Goal: Find specific page/section

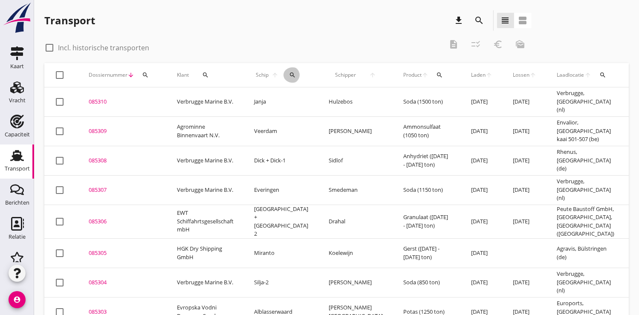
click at [289, 73] on icon "search" at bounding box center [292, 75] width 7 height 7
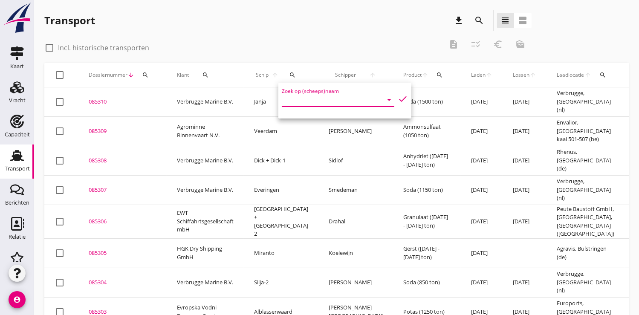
click at [291, 97] on input "Zoek op (scheeps)naam" at bounding box center [326, 100] width 89 height 14
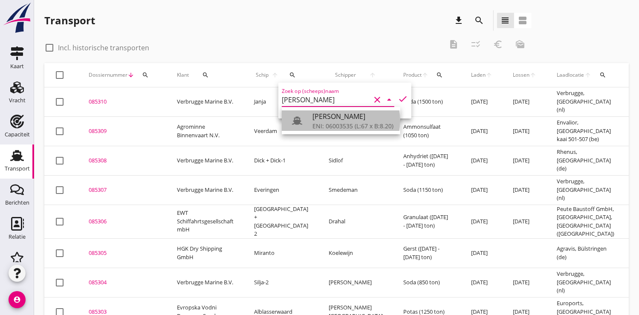
click at [328, 115] on div "[PERSON_NAME]" at bounding box center [353, 116] width 81 height 10
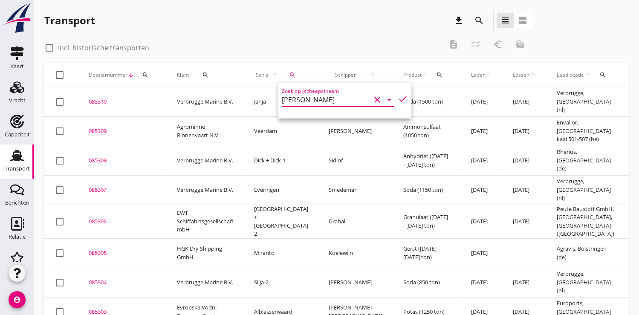
click at [398, 97] on icon "check" at bounding box center [403, 99] width 10 height 10
type input "[PERSON_NAME]"
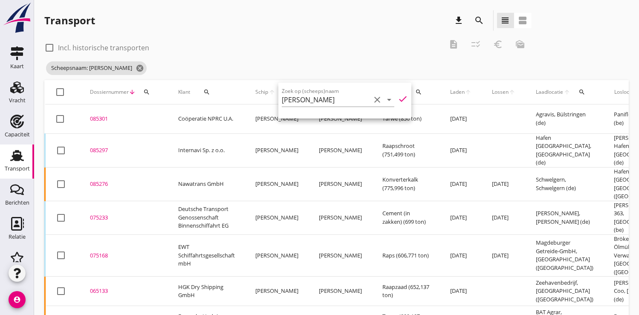
click at [100, 147] on div "085297" at bounding box center [124, 150] width 68 height 9
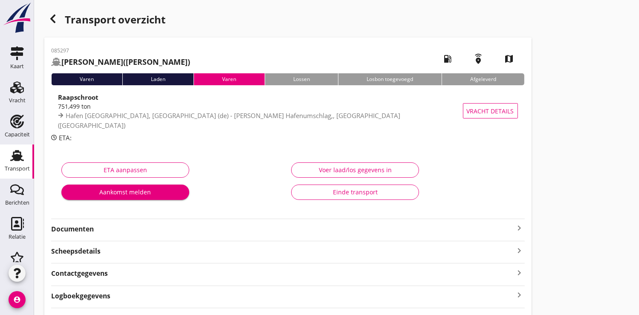
scroll to position [47, 0]
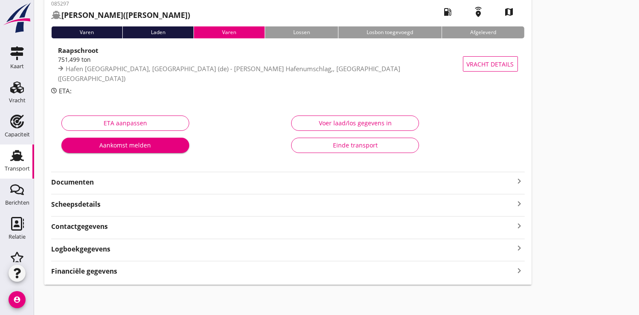
click at [79, 183] on strong "Documenten" at bounding box center [283, 182] width 464 height 10
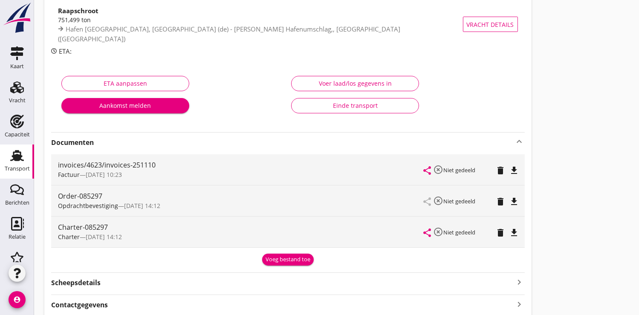
scroll to position [95, 0]
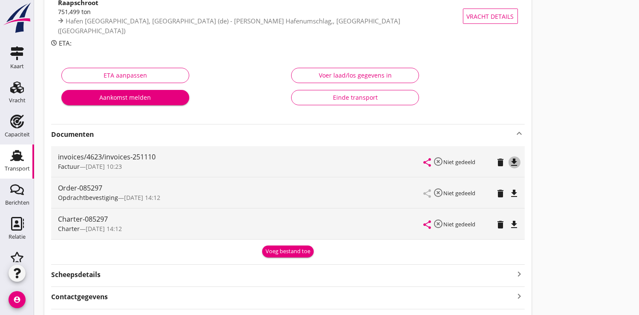
click at [513, 159] on icon "file_download" at bounding box center [515, 162] width 10 height 10
